Goal: Information Seeking & Learning: Find specific fact

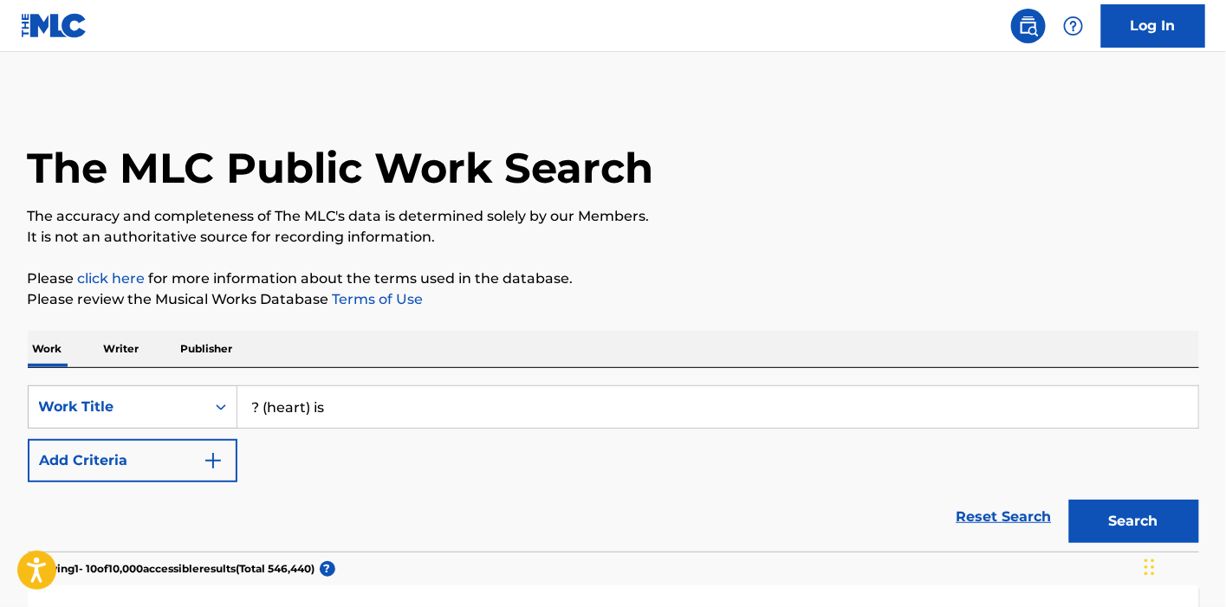
click at [133, 357] on p "Writer" at bounding box center [122, 349] width 46 height 36
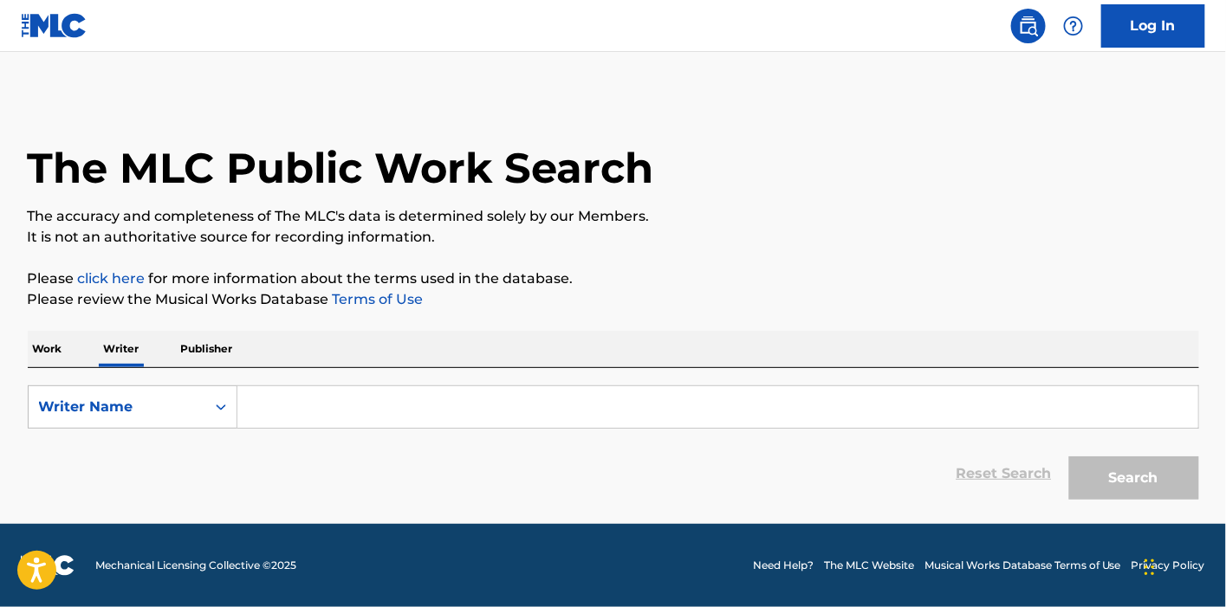
click at [337, 406] on input "Search Form" at bounding box center [717, 407] width 961 height 42
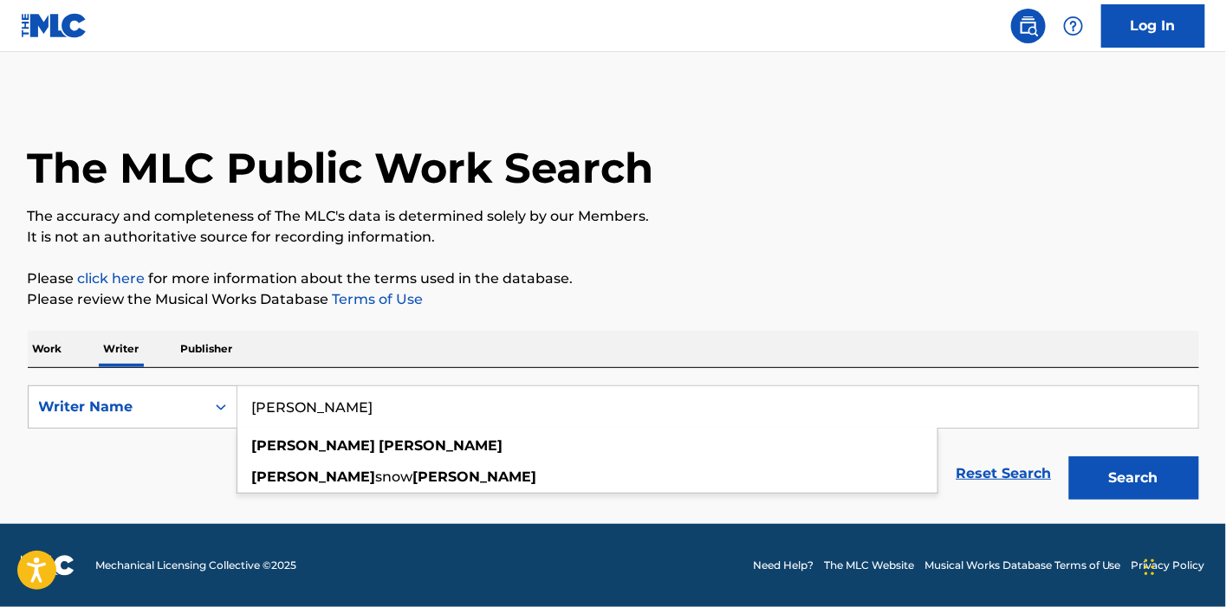
type input "[PERSON_NAME]"
click at [1069, 457] on button "Search" at bounding box center [1134, 478] width 130 height 43
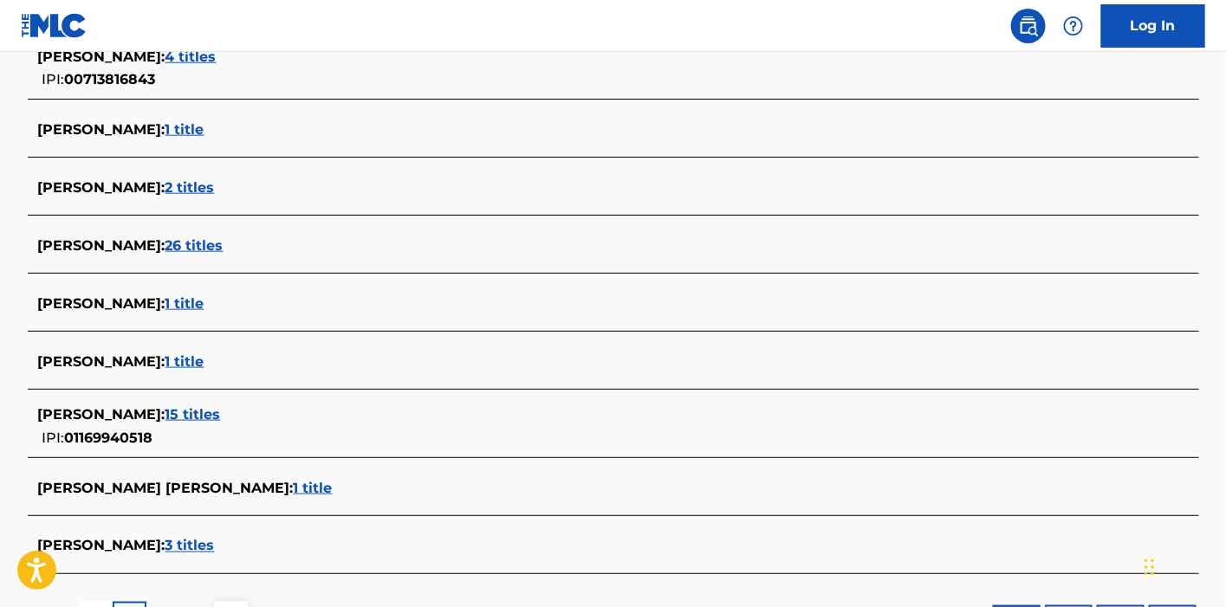
scroll to position [577, 0]
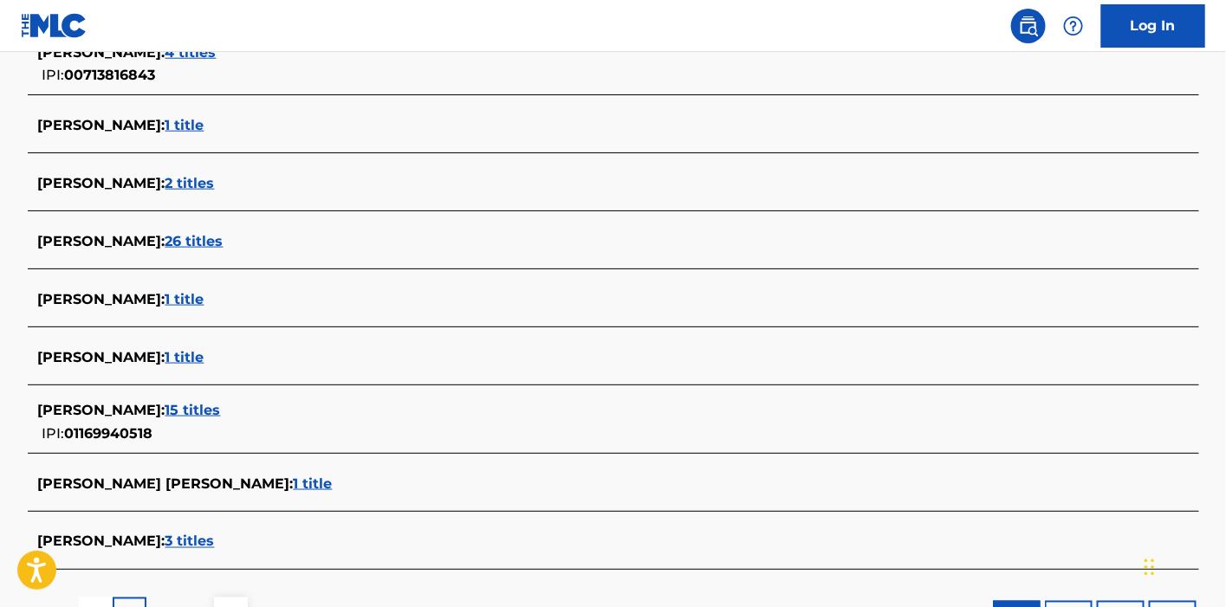
click at [207, 417] on span "15 titles" at bounding box center [192, 410] width 55 height 16
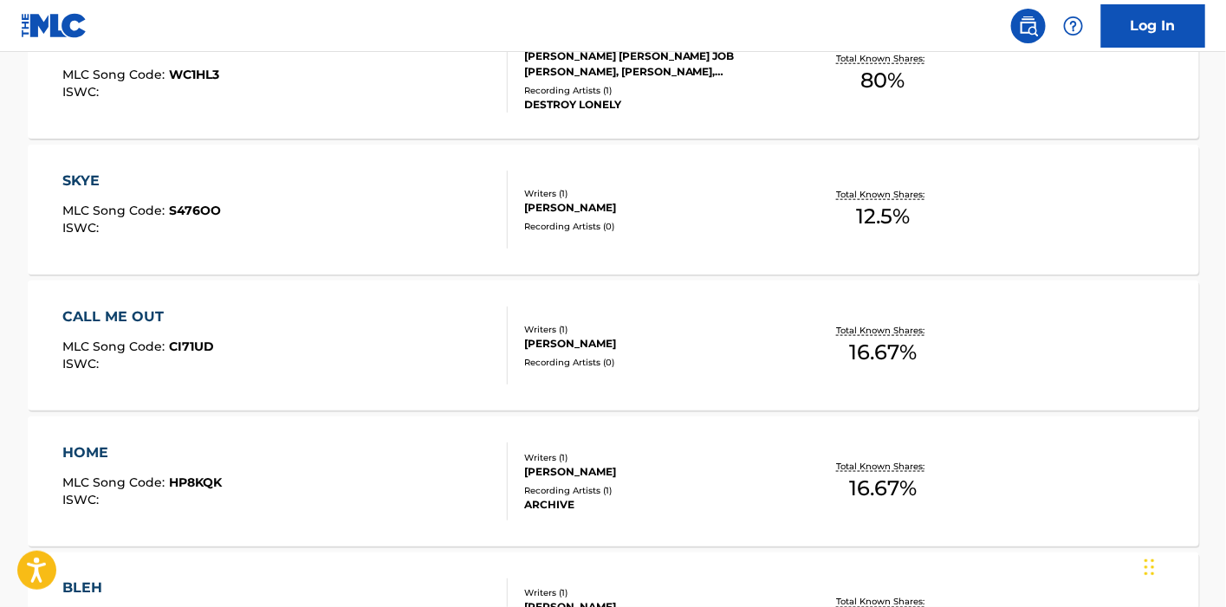
scroll to position [481, 0]
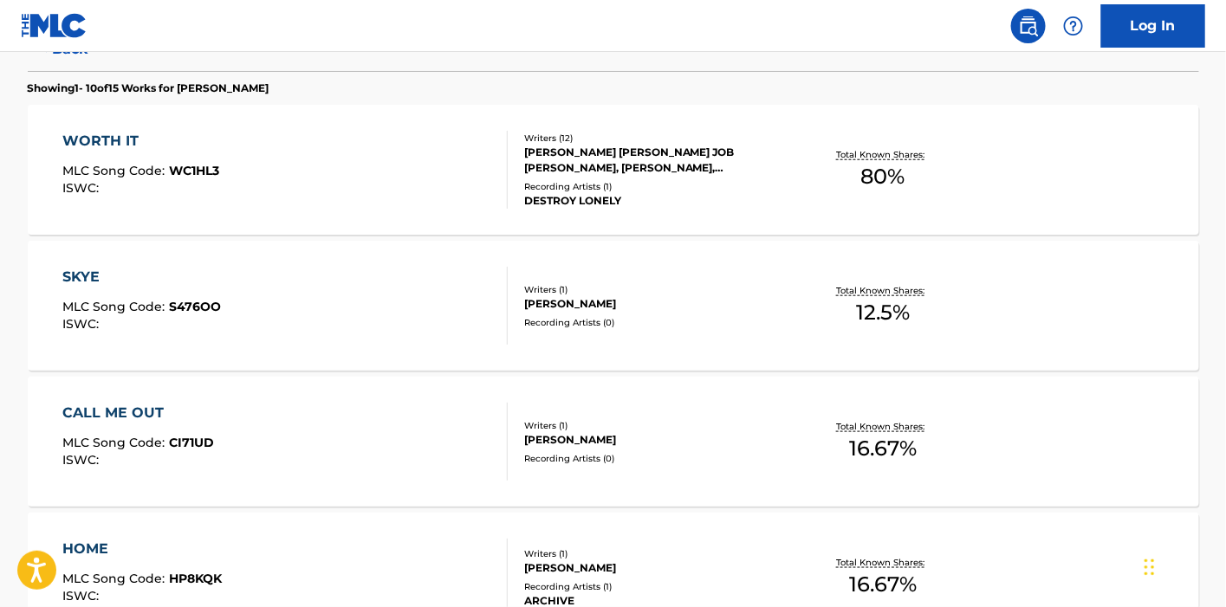
click at [505, 172] on div at bounding box center [500, 170] width 14 height 78
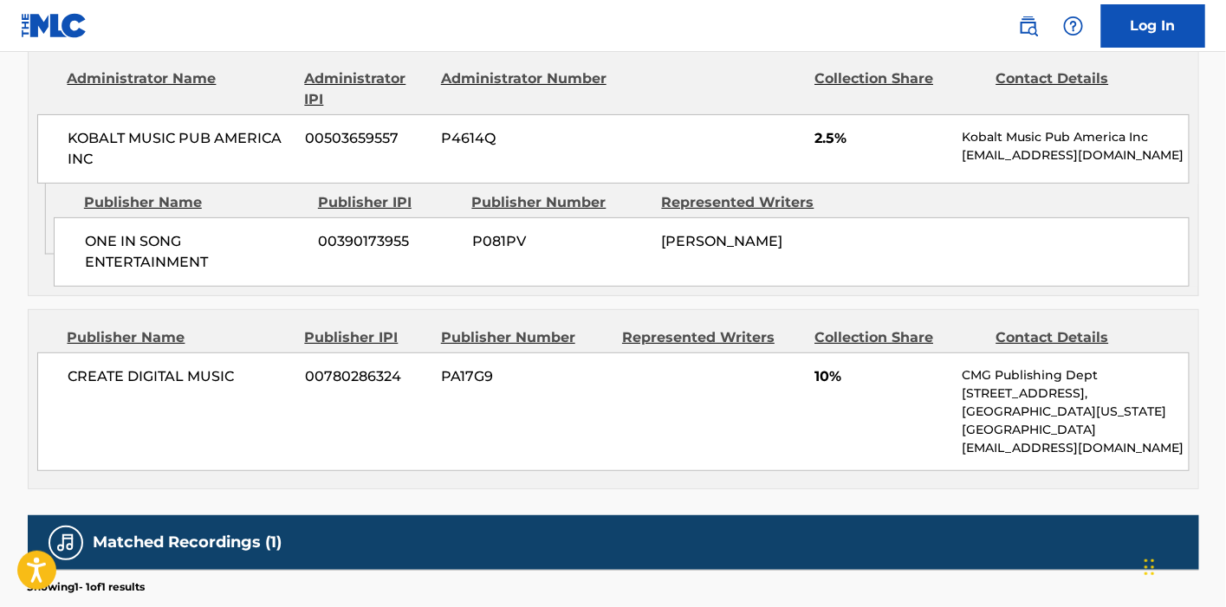
scroll to position [2374, 0]
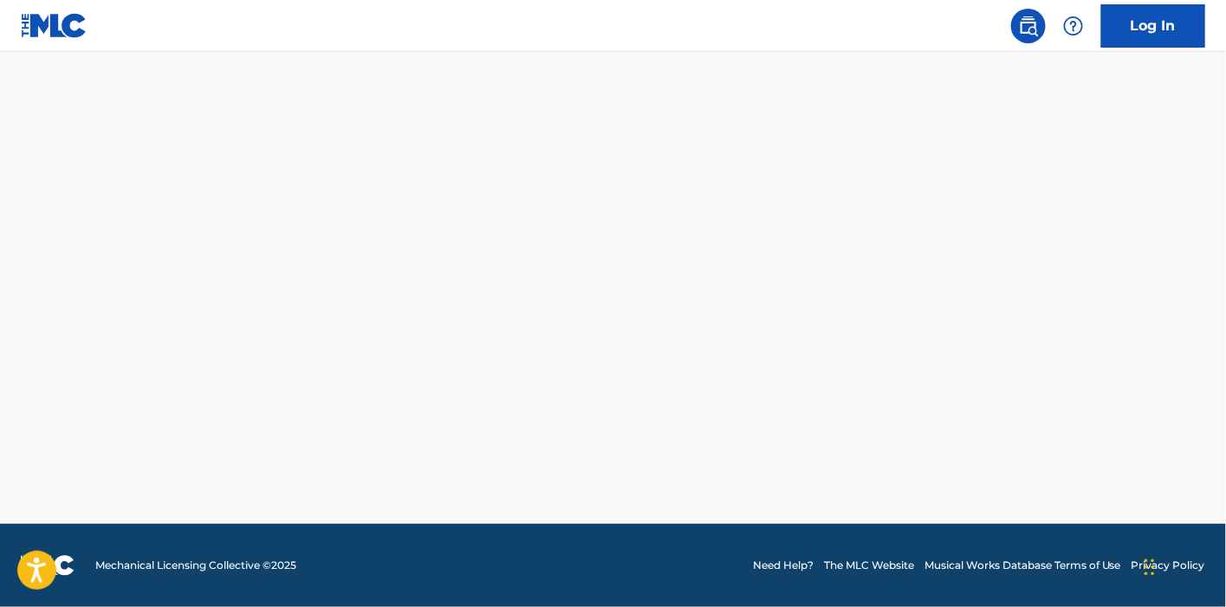
scroll to position [1512, 0]
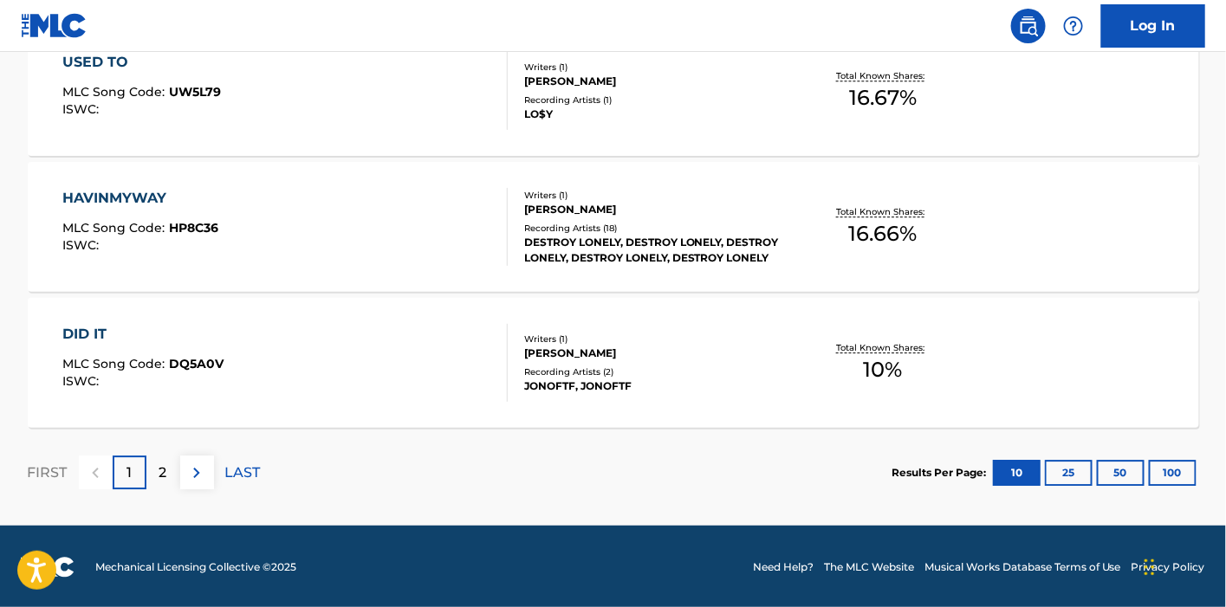
click at [677, 353] on div "[PERSON_NAME]" at bounding box center [655, 354] width 262 height 16
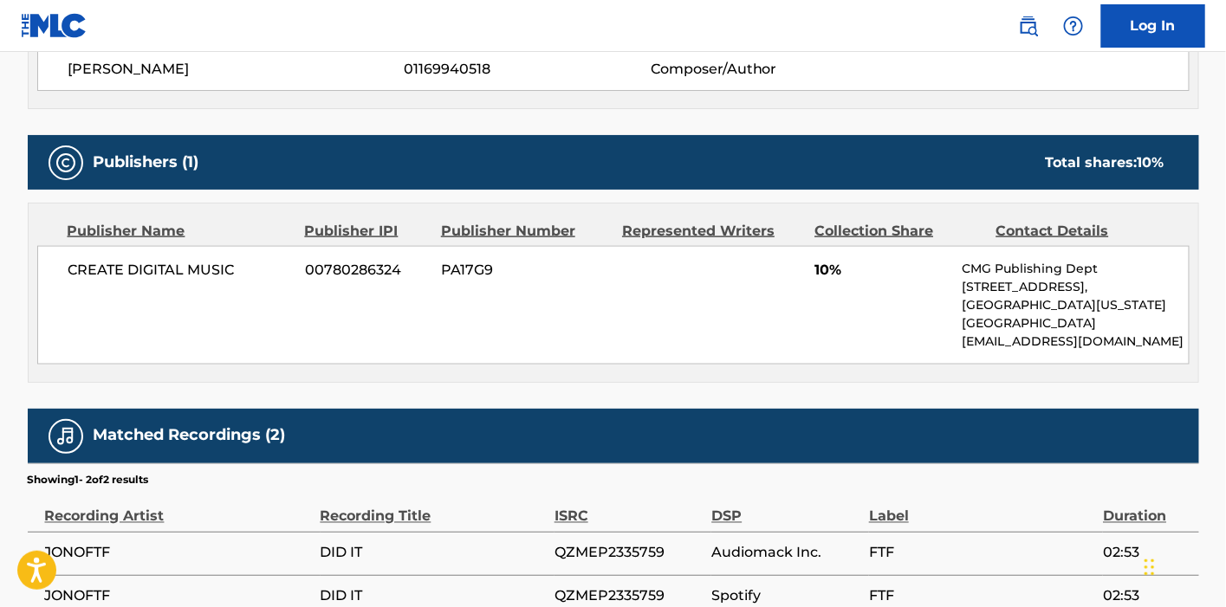
scroll to position [481, 0]
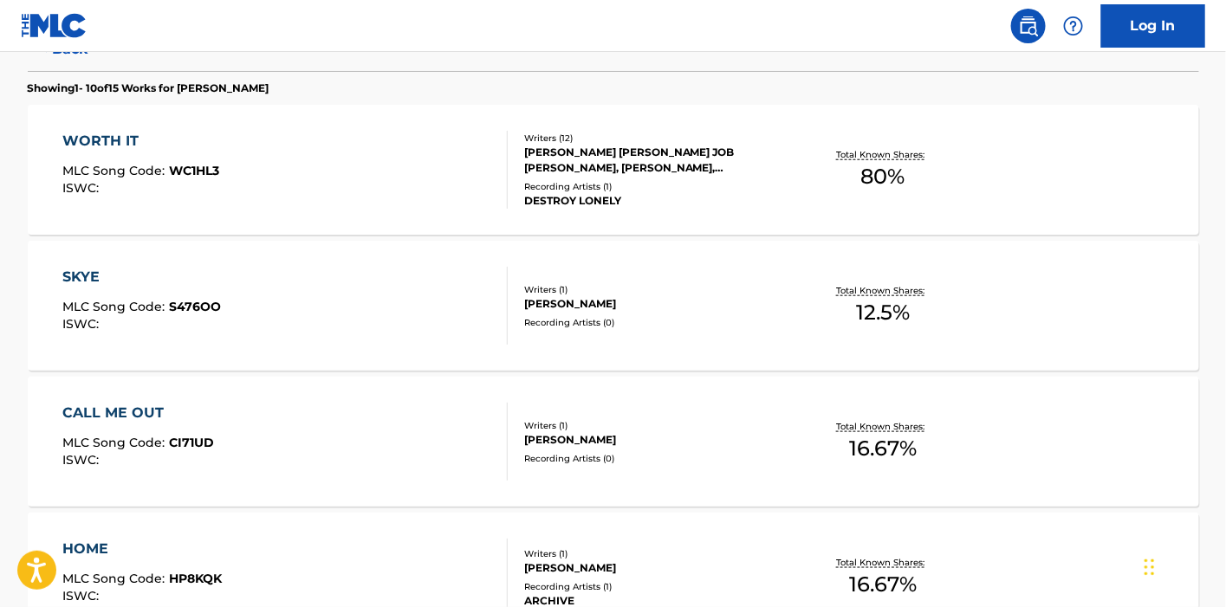
click at [719, 406] on div "CALL ME OUT MLC Song Code : CI71UD ISWC : Writers ( 1 ) [PERSON_NAME] Recording…" at bounding box center [613, 442] width 1171 height 130
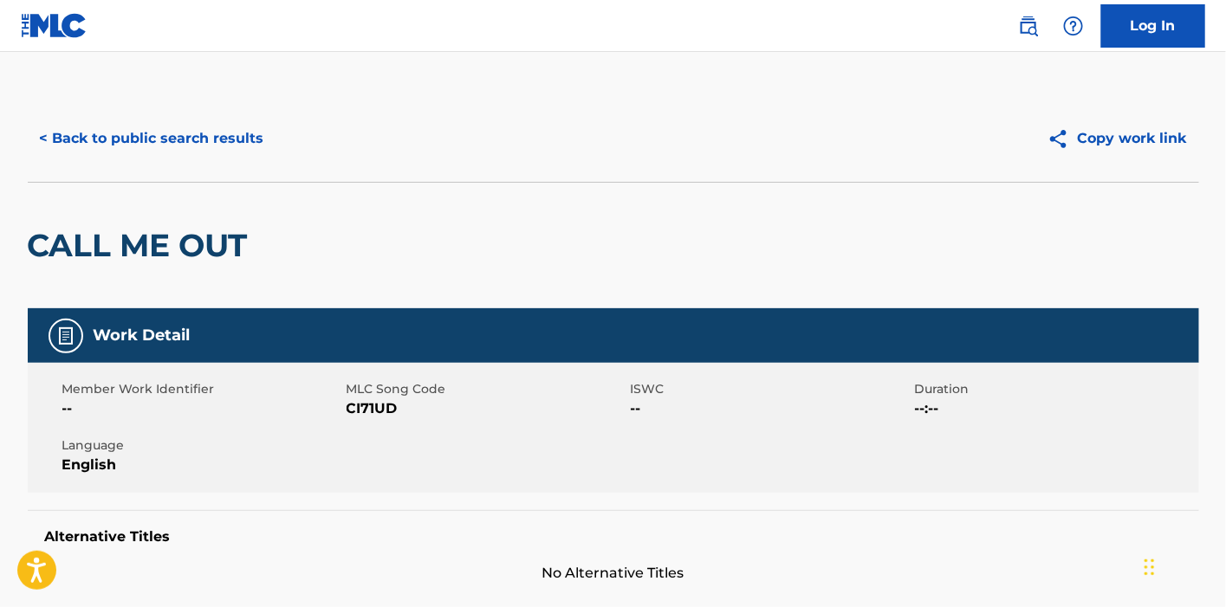
click at [262, 159] on div "< Back to public search results" at bounding box center [321, 138] width 586 height 43
click at [243, 143] on button "< Back to public search results" at bounding box center [152, 138] width 249 height 43
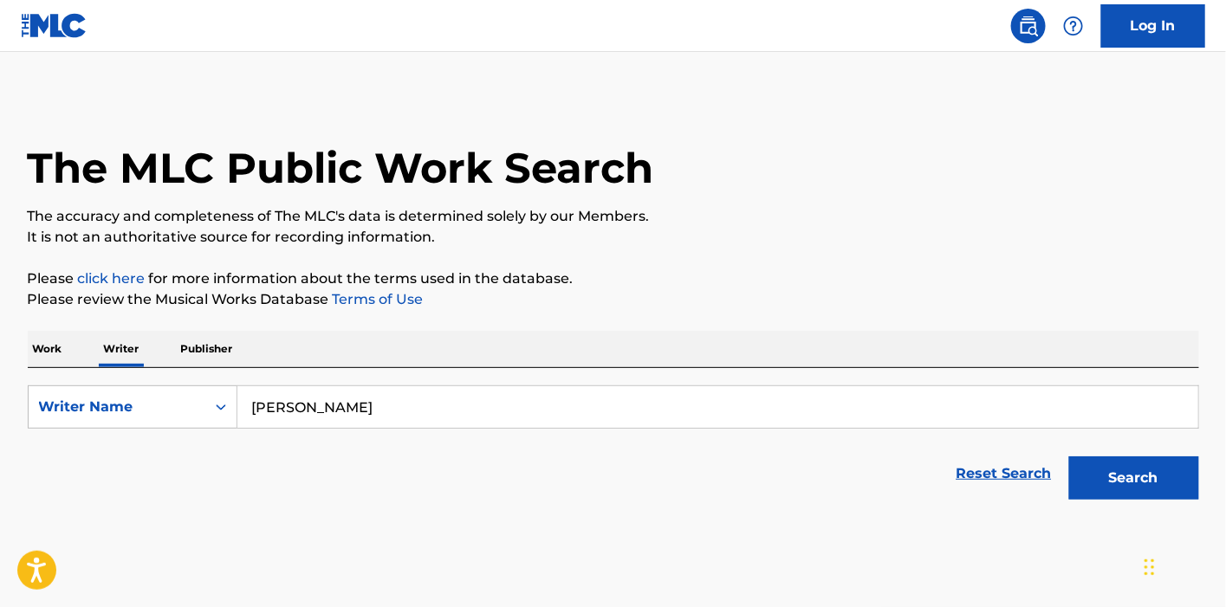
scroll to position [44, 0]
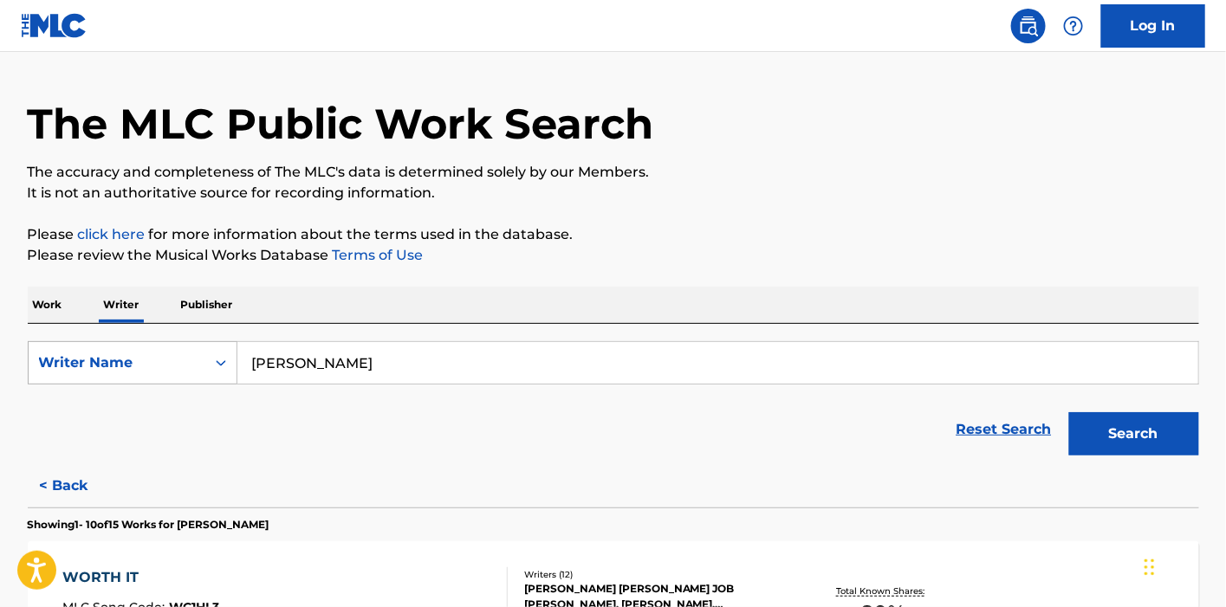
drag, startPoint x: 359, startPoint y: 366, endPoint x: 182, endPoint y: 370, distance: 176.8
click at [182, 370] on div "SearchWithCriteriad75e715a-603c-4531-bb0a-8f38533ea955 Writer Name [PERSON_NAME]" at bounding box center [613, 362] width 1171 height 43
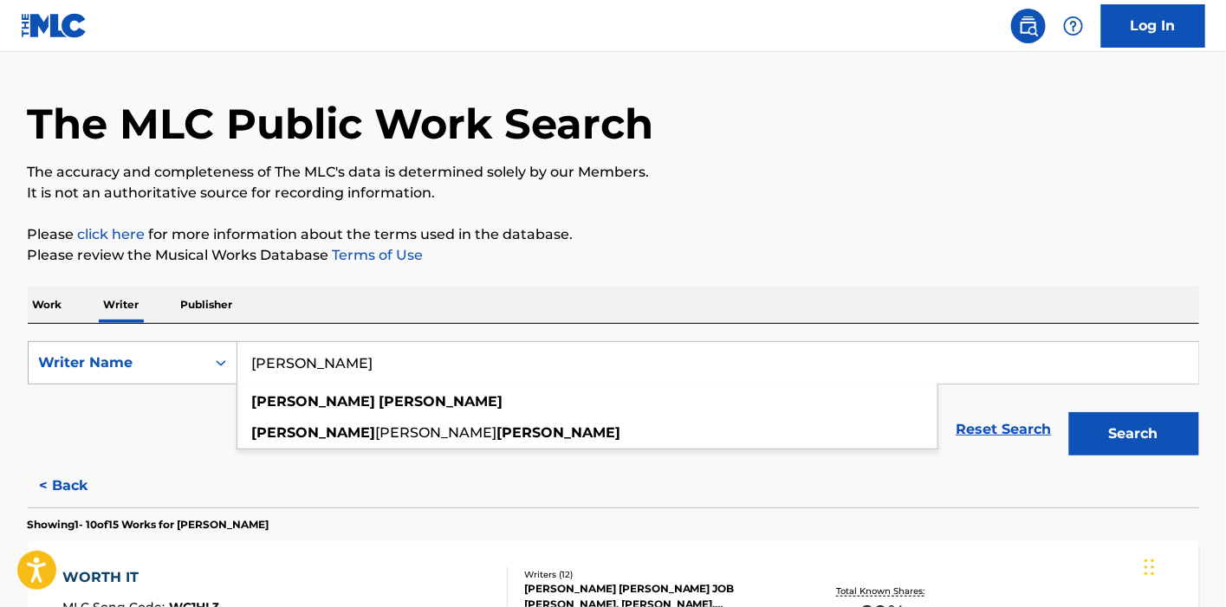
type input "[PERSON_NAME]"
click at [1069, 412] on button "Search" at bounding box center [1134, 433] width 130 height 43
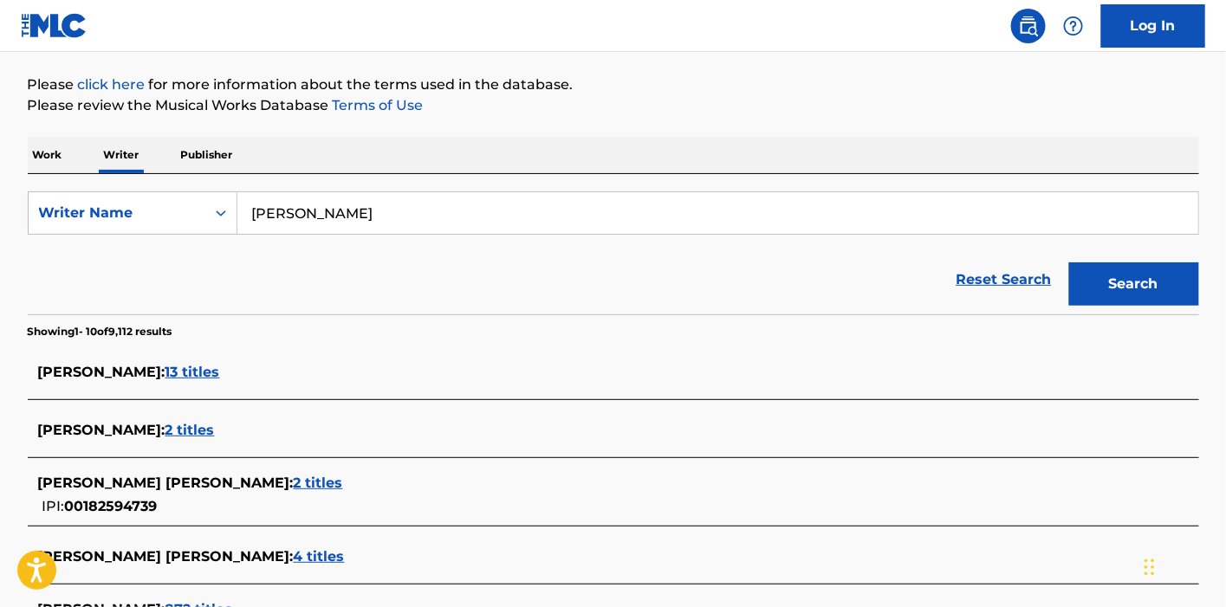
scroll to position [237, 0]
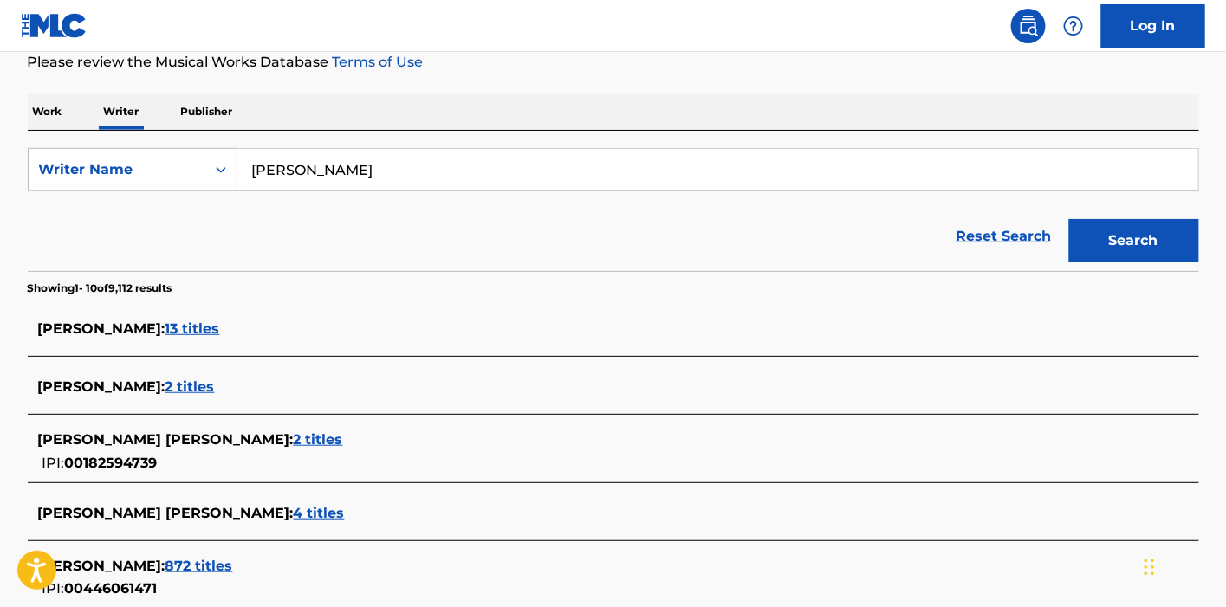
click at [178, 332] on span "13 titles" at bounding box center [192, 329] width 55 height 16
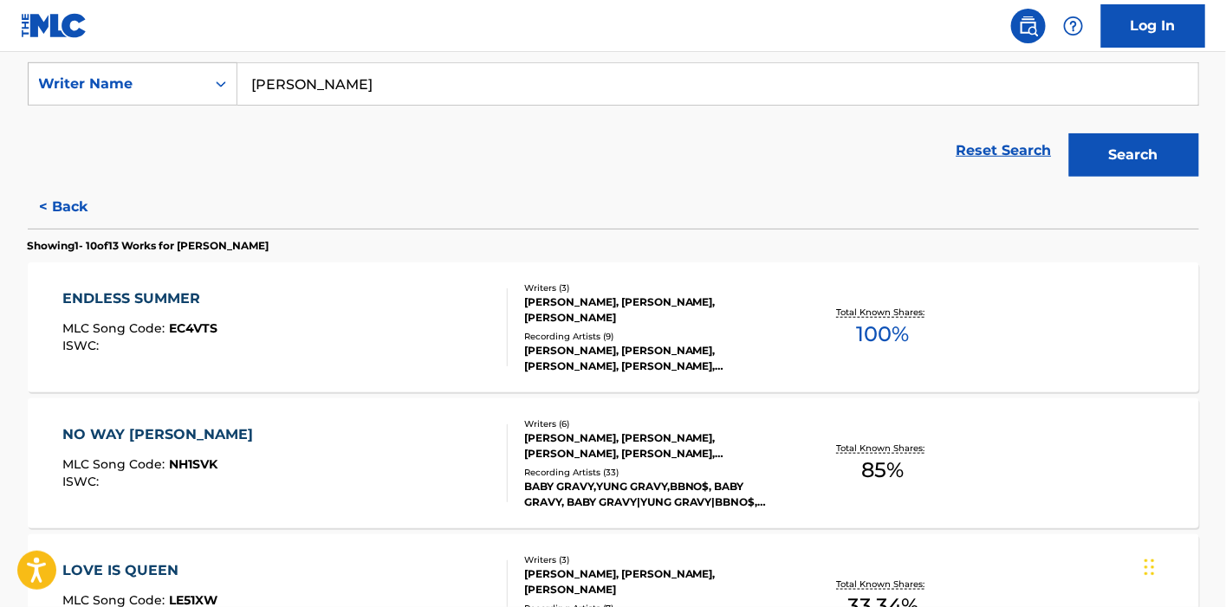
scroll to position [430, 0]
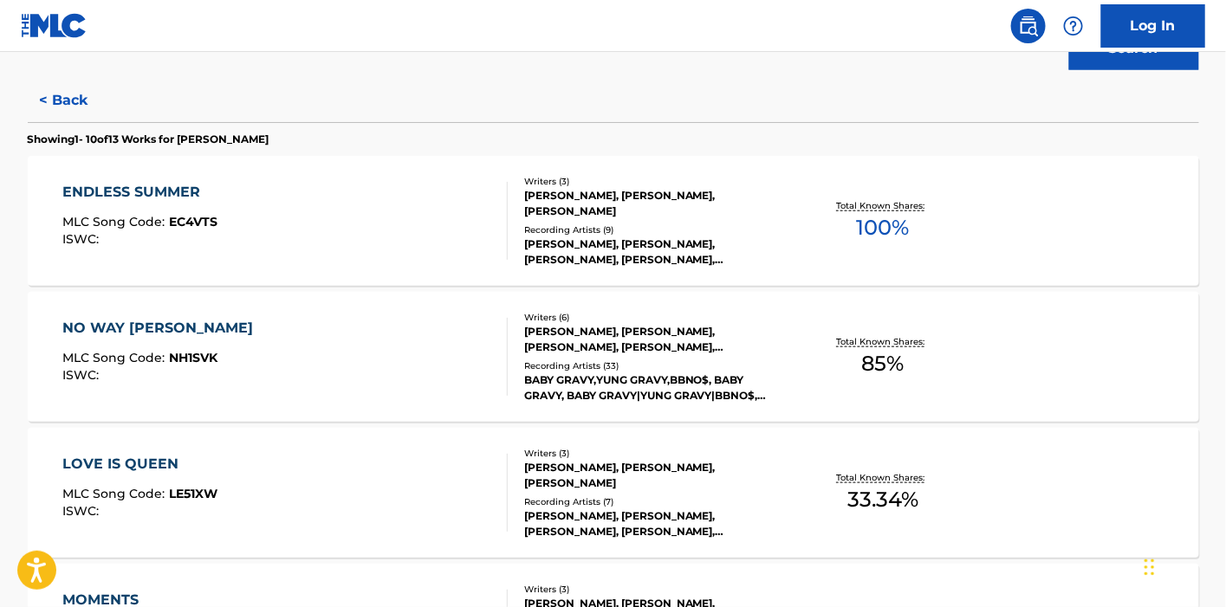
click at [380, 342] on div "NO WAY [PERSON_NAME] MLC Song Code : NH1SVK ISWC :" at bounding box center [284, 357] width 445 height 78
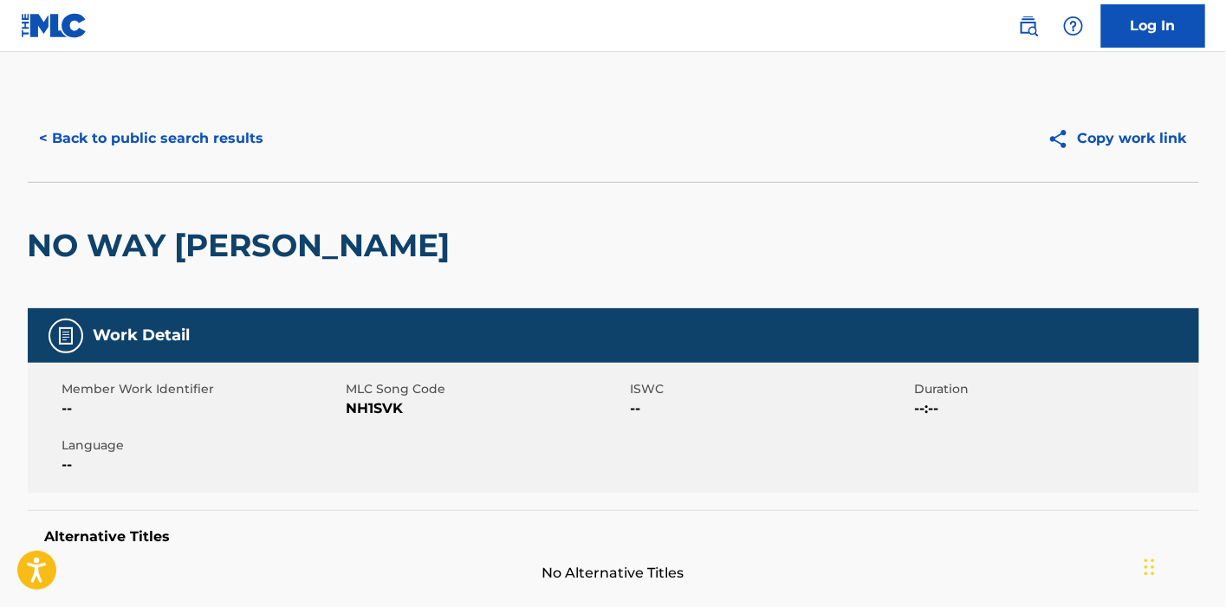
click at [101, 144] on button "< Back to public search results" at bounding box center [152, 138] width 249 height 43
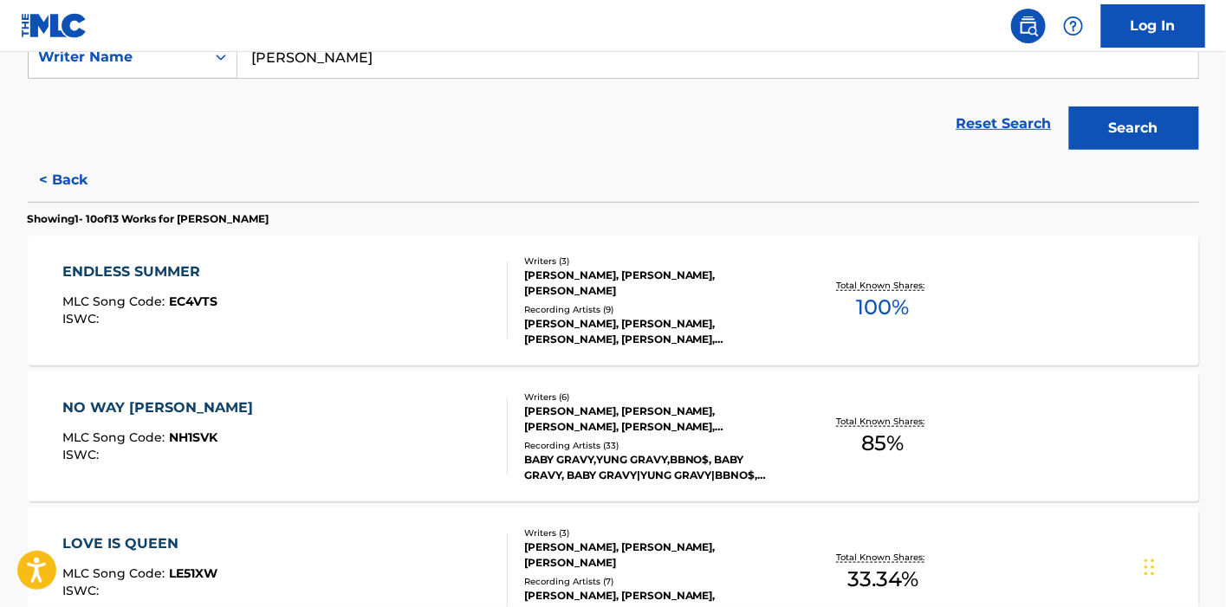
scroll to position [526, 0]
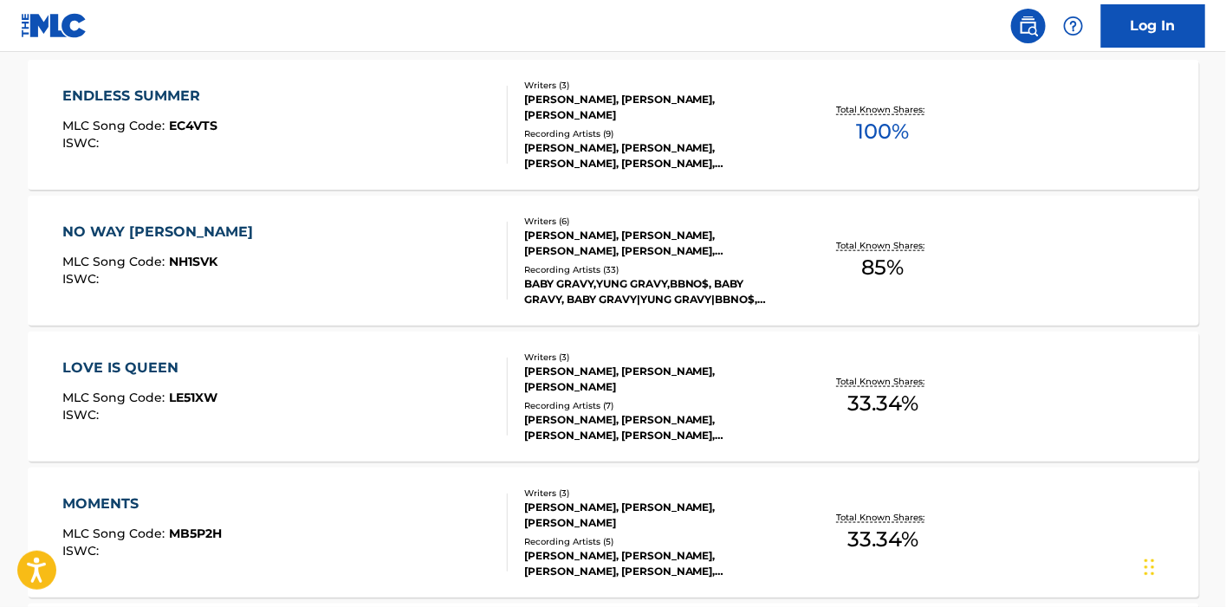
click at [483, 130] on div "ENDLESS SUMMER MLC Song Code : EC4VTS ISWC :" at bounding box center [284, 125] width 445 height 78
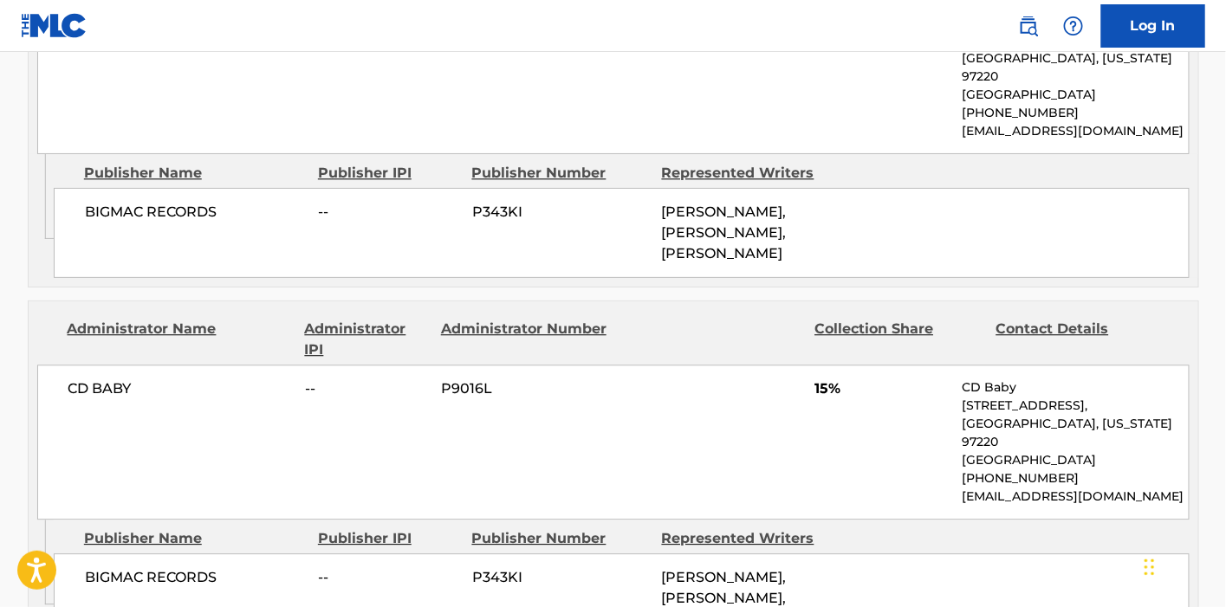
scroll to position [1539, 0]
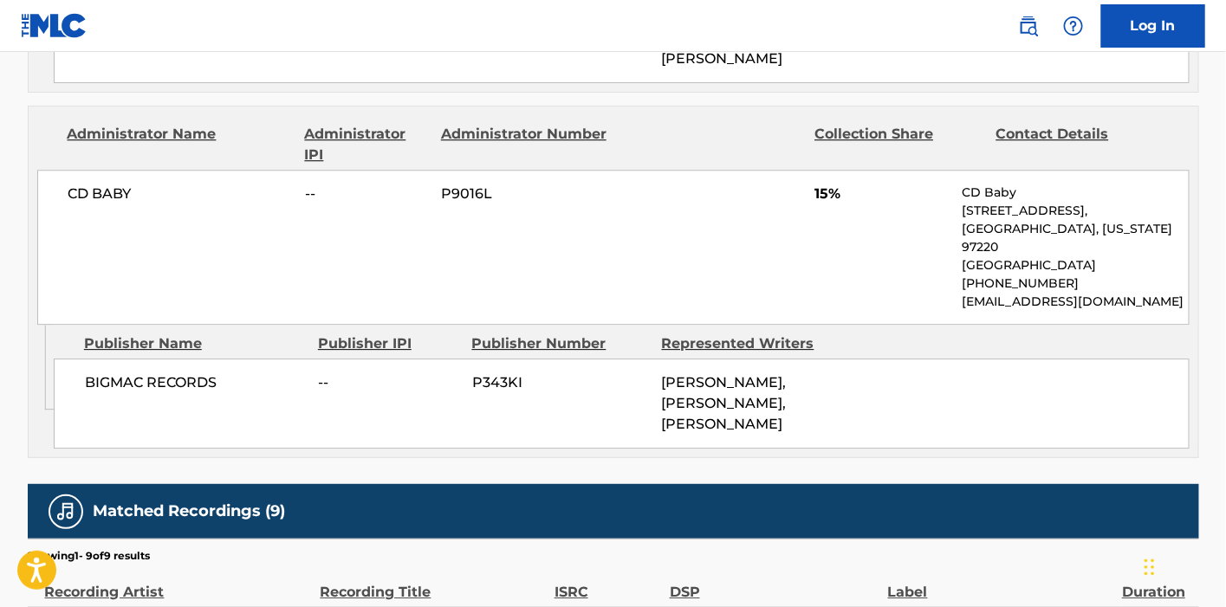
scroll to position [1512, 0]
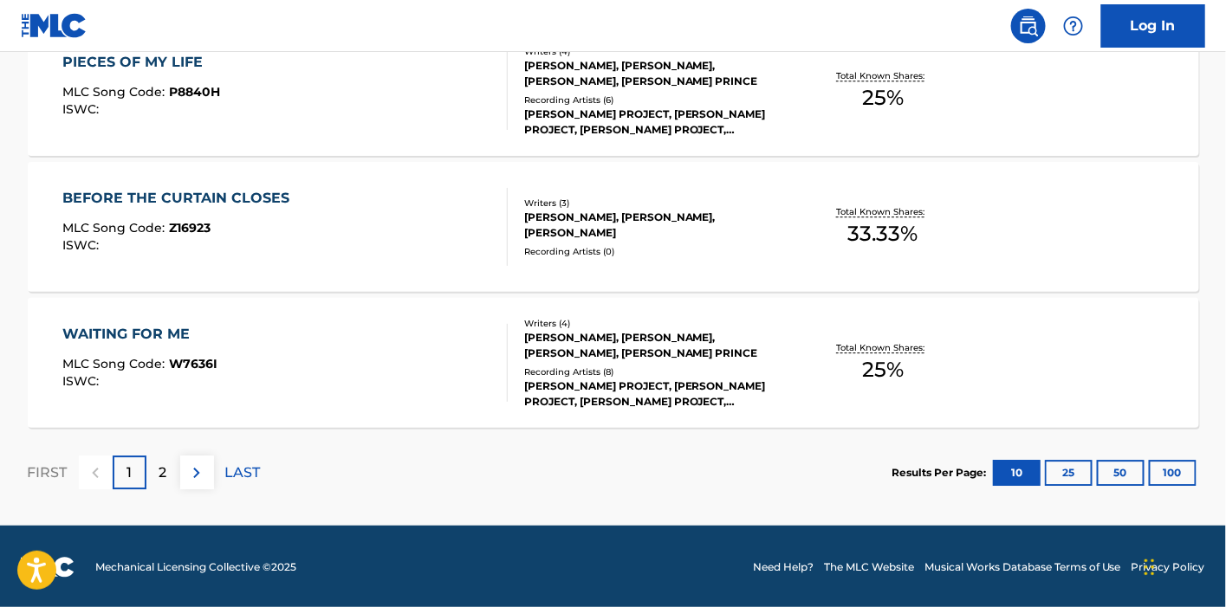
click at [530, 340] on div "[PERSON_NAME], [PERSON_NAME], [PERSON_NAME], [PERSON_NAME] PRINCE" at bounding box center [655, 345] width 262 height 31
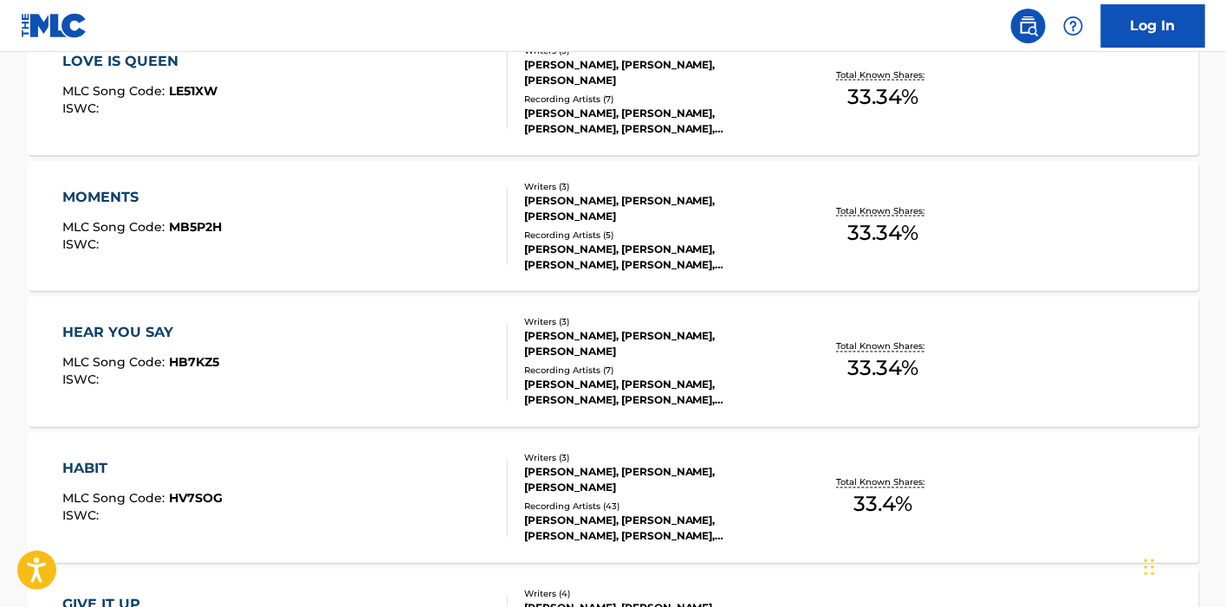
scroll to position [814, 0]
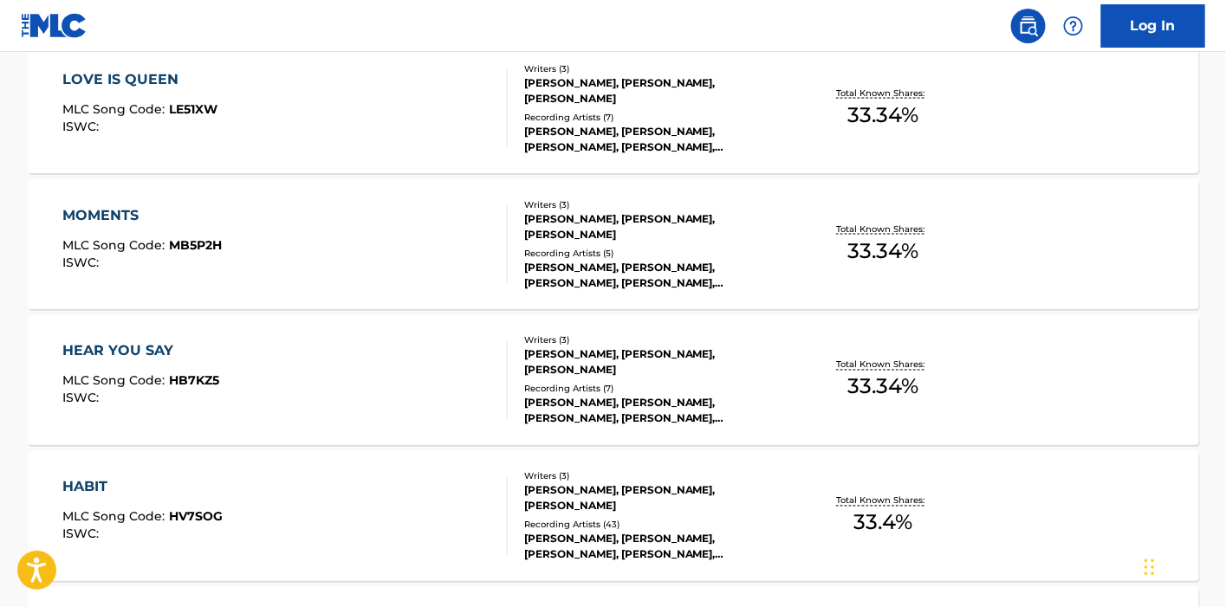
click at [634, 359] on div "[PERSON_NAME], [PERSON_NAME], [PERSON_NAME]" at bounding box center [655, 362] width 262 height 31
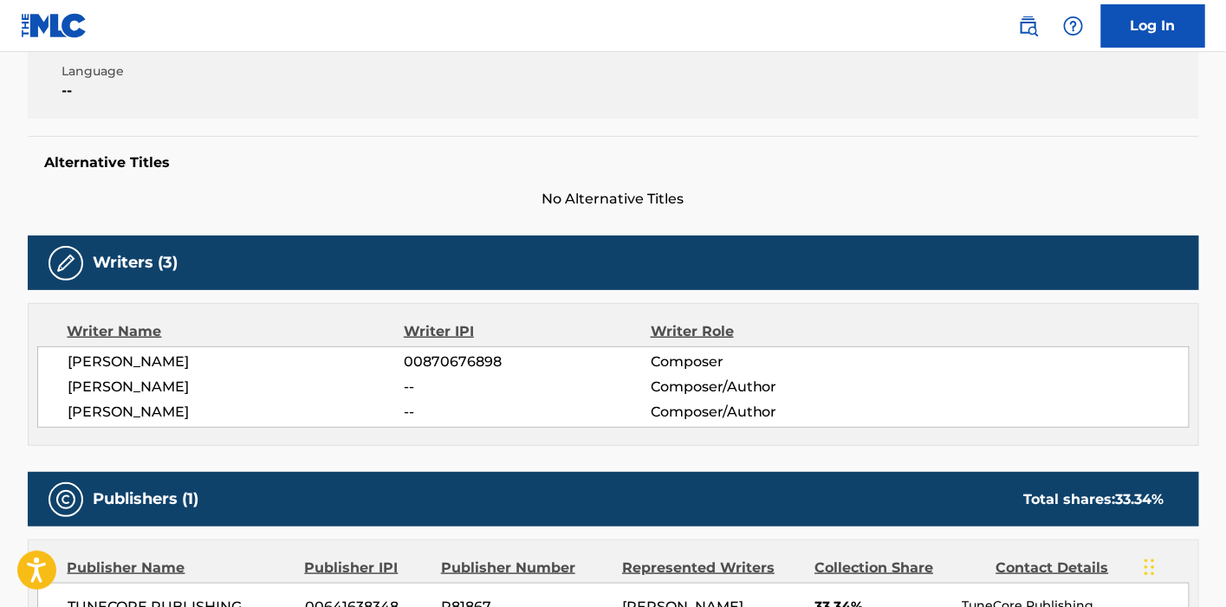
scroll to position [481, 0]
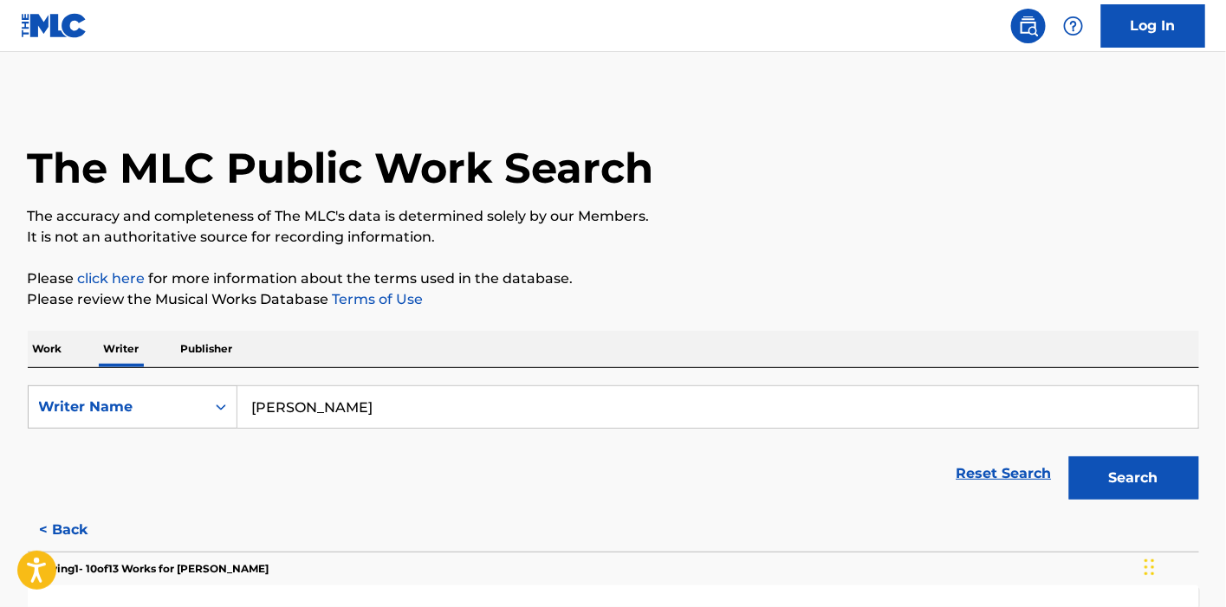
click at [32, 359] on p "Work" at bounding box center [48, 349] width 40 height 36
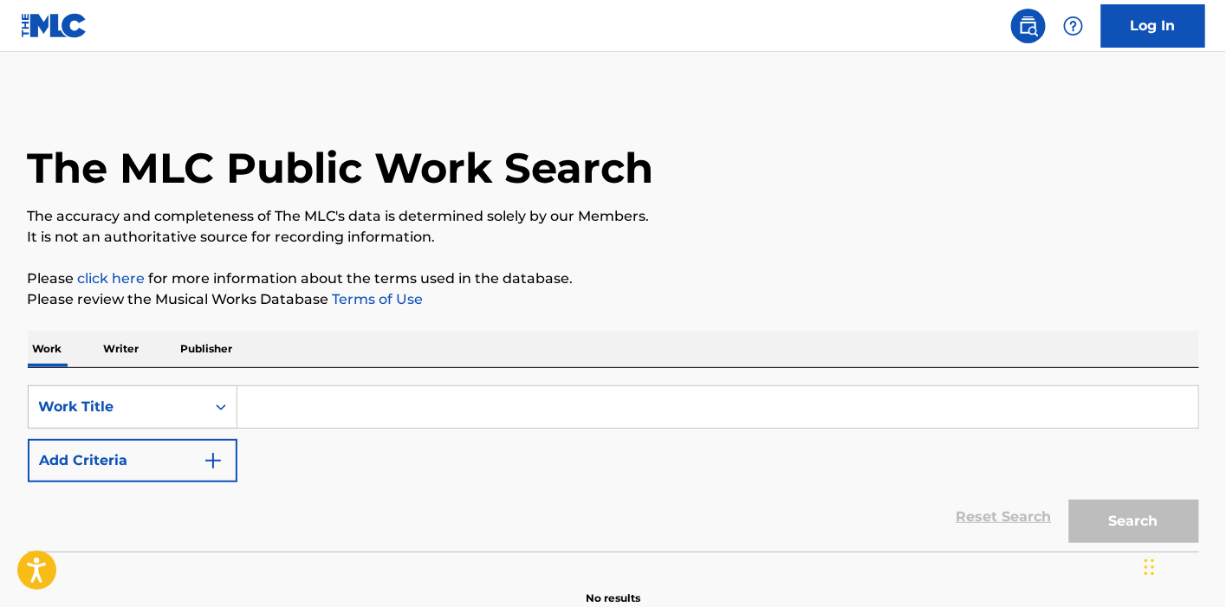
click at [338, 392] on input "Search Form" at bounding box center [717, 407] width 961 height 42
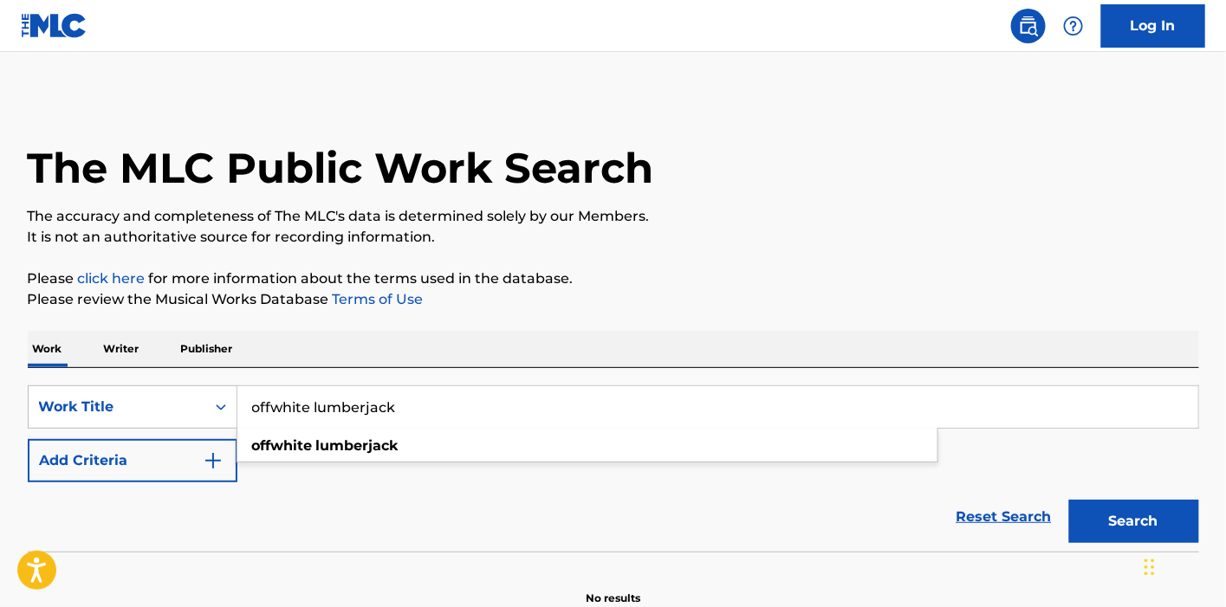
type input "offwhite lumberjack"
click at [1069, 500] on button "Search" at bounding box center [1134, 521] width 130 height 43
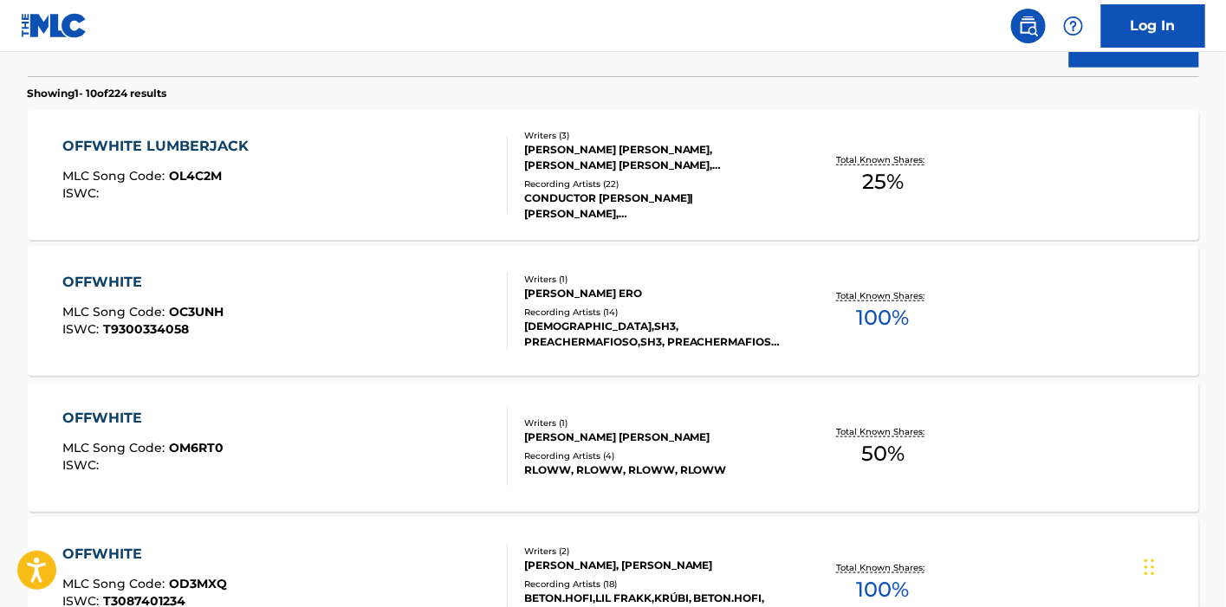
scroll to position [385, 0]
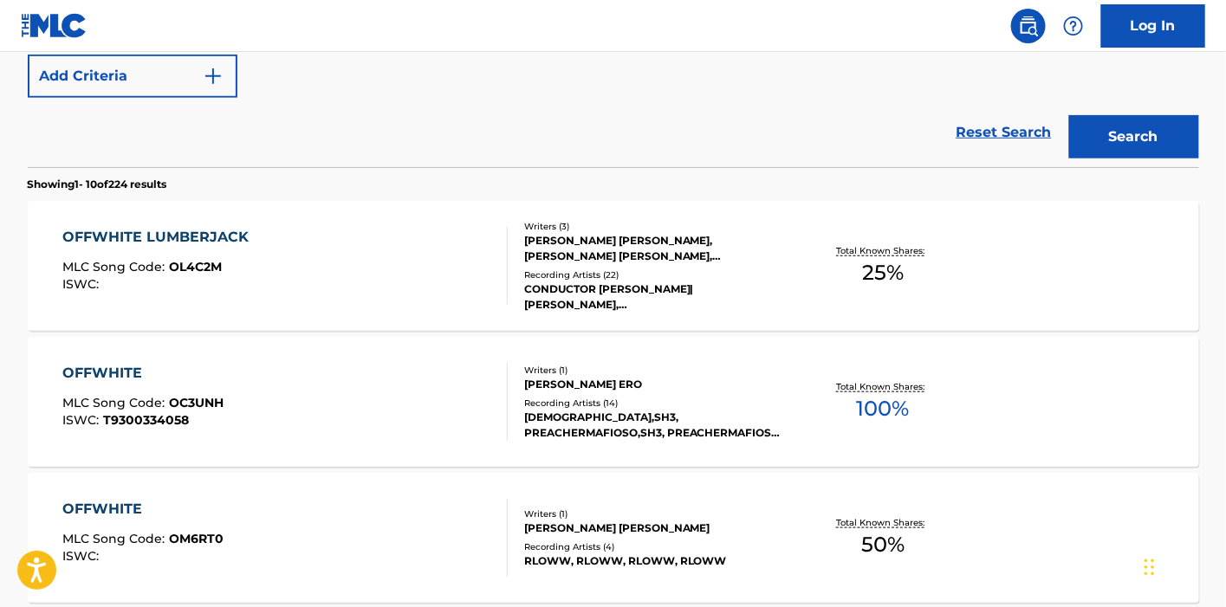
click at [340, 260] on div "OFFWHITE LUMBERJACK MLC Song Code : OL4C2M ISWC :" at bounding box center [284, 266] width 445 height 78
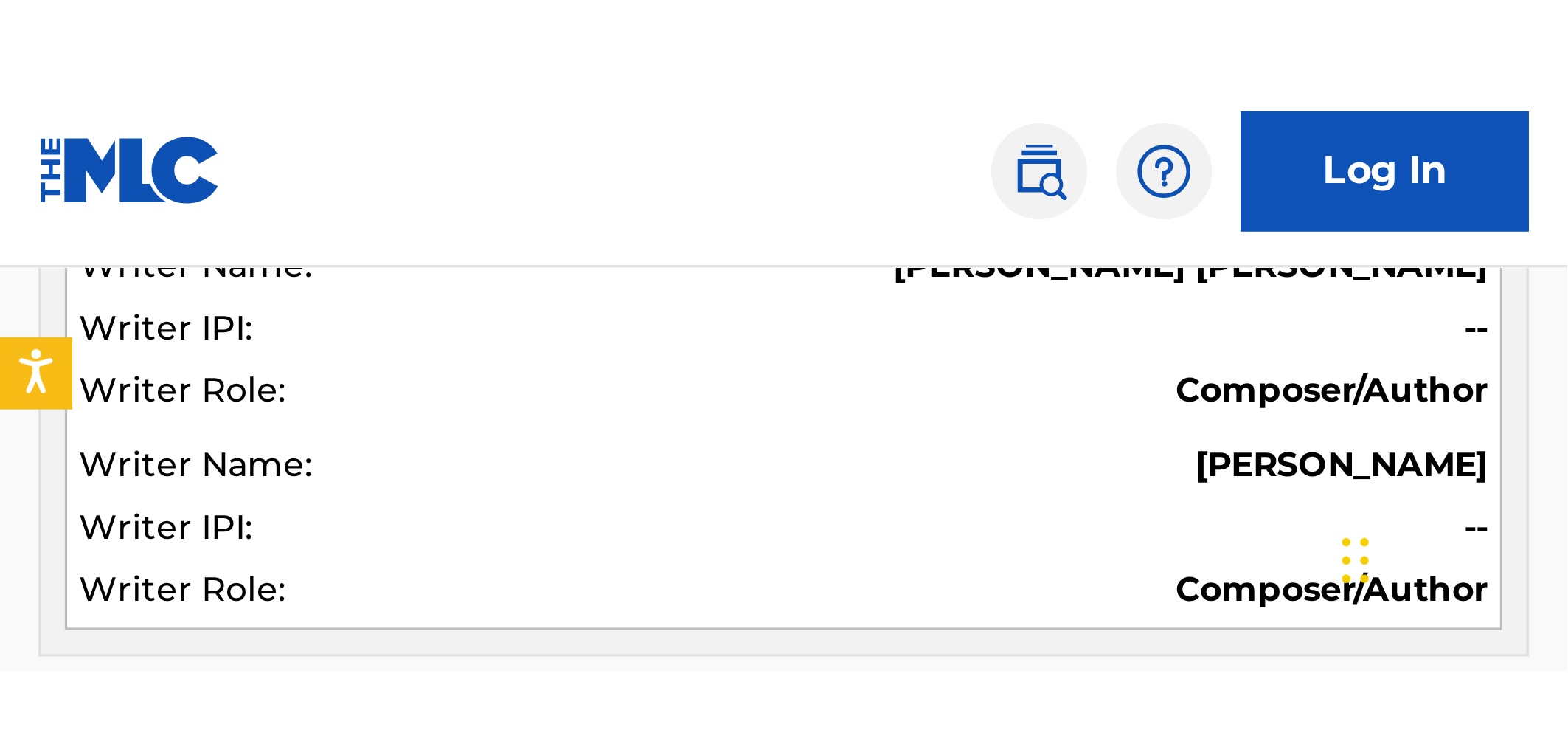
scroll to position [655, 0]
